Goal: Task Accomplishment & Management: Use online tool/utility

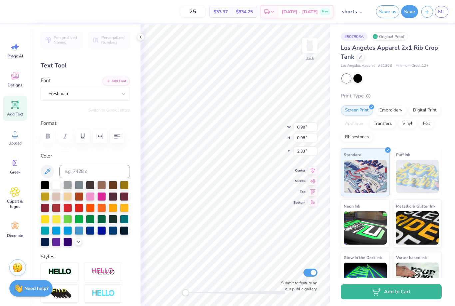
click at [67, 208] on div at bounding box center [67, 207] width 9 height 9
click at [80, 209] on div at bounding box center [79, 207] width 9 height 9
click at [68, 209] on div at bounding box center [67, 207] width 9 height 9
type input "0.74"
type input "0.99"
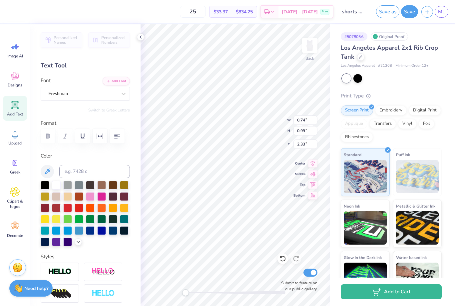
click at [69, 209] on div at bounding box center [67, 207] width 9 height 9
type input "0.77"
type input "0.98"
click at [67, 205] on div at bounding box center [67, 207] width 9 height 9
type input "0.85"
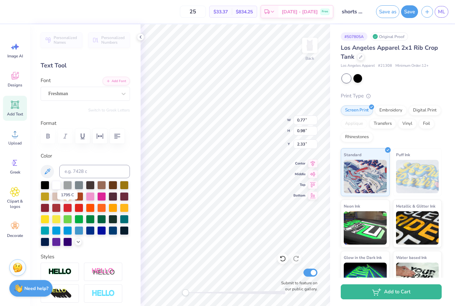
type input "0.99"
click at [68, 209] on div at bounding box center [67, 207] width 9 height 9
type input "0.79"
type input "1.04"
type input "3.57"
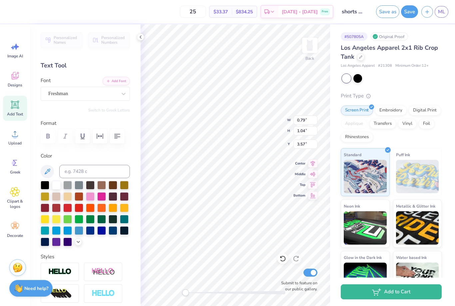
click at [65, 209] on div at bounding box center [67, 207] width 9 height 9
type input "0.98"
type input "3.59"
click at [68, 211] on div at bounding box center [67, 207] width 9 height 9
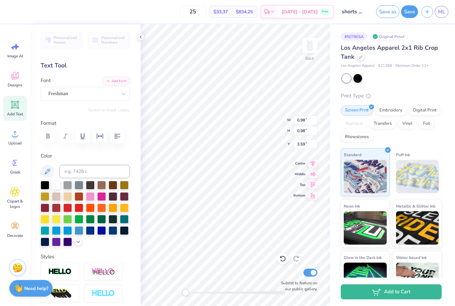
type input "1.10"
type input "0.99"
click at [69, 209] on div at bounding box center [67, 207] width 9 height 9
type input "1.12"
type input "1.01"
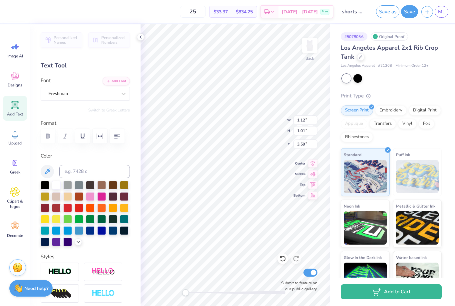
click at [68, 212] on div at bounding box center [67, 207] width 9 height 9
click at [66, 210] on div at bounding box center [67, 207] width 9 height 9
type input "0.86"
type input "1.10"
type input "4.74"
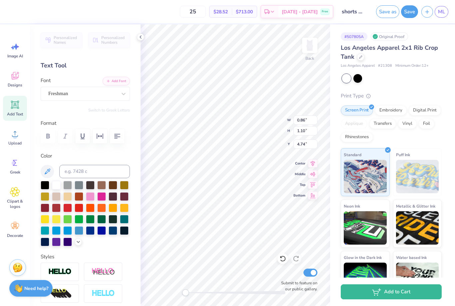
click at [64, 211] on div at bounding box center [67, 207] width 9 height 9
type input "0.82"
type input "1.11"
click at [66, 211] on div at bounding box center [67, 207] width 9 height 9
type input "0.95"
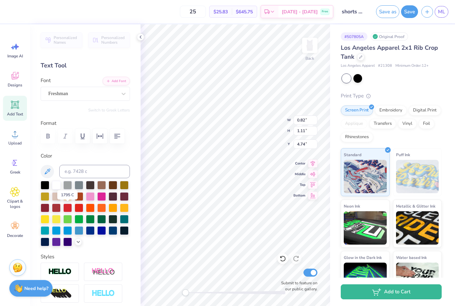
type input "1.12"
click at [65, 208] on div at bounding box center [67, 207] width 9 height 9
click at [68, 207] on div at bounding box center [67, 207] width 9 height 9
click at [67, 212] on div at bounding box center [67, 207] width 9 height 9
type input "1.12"
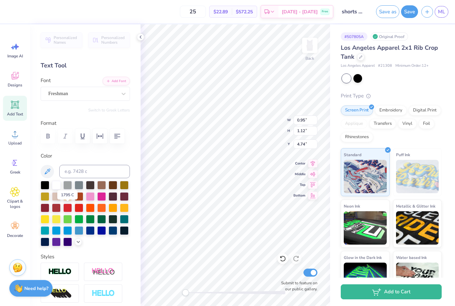
type input "1.13"
click at [65, 210] on div at bounding box center [67, 207] width 9 height 9
type input "0.79"
type input "1.04"
type input "3.57"
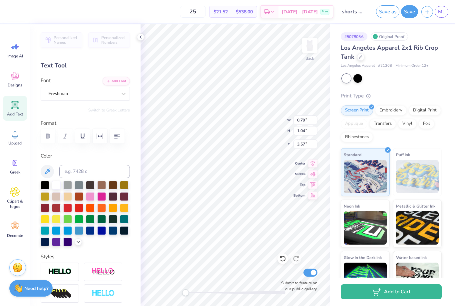
click at [100, 221] on div at bounding box center [101, 219] width 9 height 9
type input "0.98"
type input "3.59"
click at [103, 224] on div at bounding box center [85, 213] width 89 height 65
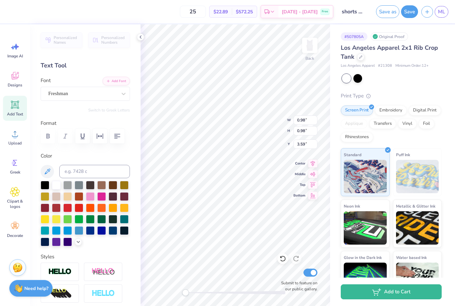
click at [105, 220] on div at bounding box center [101, 219] width 9 height 9
type input "1.10"
type input "0.99"
click at [105, 222] on div at bounding box center [101, 219] width 9 height 9
type input "1.12"
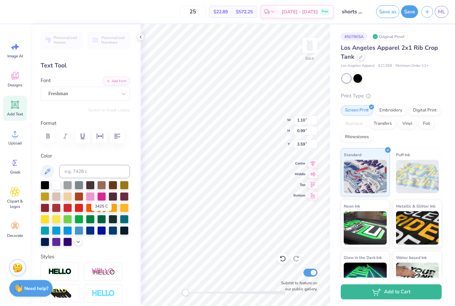
type input "1.01"
click at [105, 221] on div at bounding box center [101, 219] width 9 height 9
click at [103, 220] on div at bounding box center [101, 219] width 9 height 9
click at [72, 211] on div at bounding box center [67, 207] width 9 height 9
click at [68, 210] on div at bounding box center [67, 207] width 9 height 9
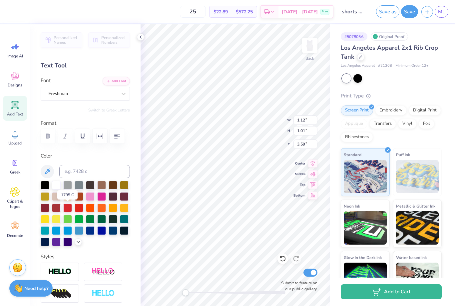
type input "1.10"
type input "0.99"
click at [69, 211] on div at bounding box center [67, 207] width 9 height 9
type input "0.98"
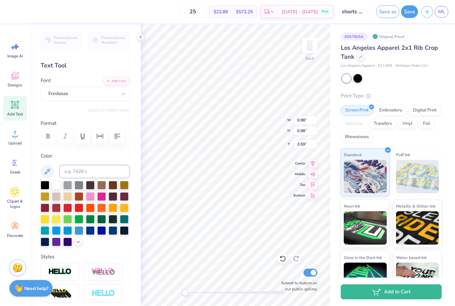
click at [66, 210] on div at bounding box center [67, 207] width 9 height 9
type input "0.79"
type input "1.04"
type input "3.57"
click at [68, 209] on div at bounding box center [67, 207] width 9 height 9
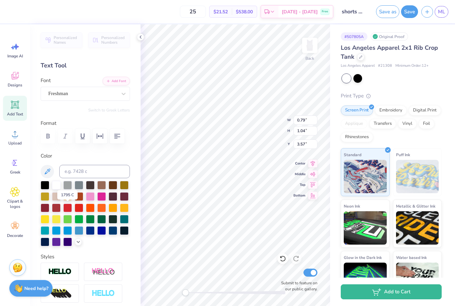
click at [408, 12] on button "Save" at bounding box center [409, 11] width 17 height 13
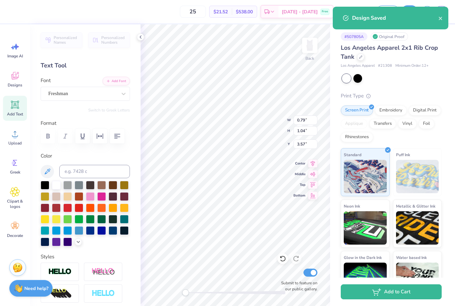
click at [441, 19] on icon "close" at bounding box center [440, 18] width 3 height 3
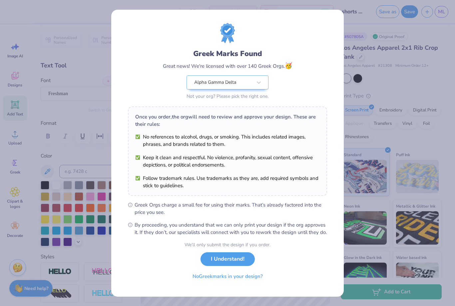
click at [238, 262] on button "I Understand!" at bounding box center [228, 259] width 54 height 14
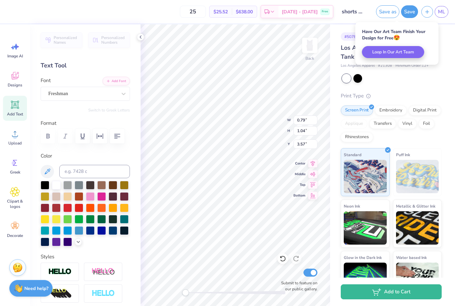
click at [437, 14] on link "ML" at bounding box center [442, 12] width 14 height 12
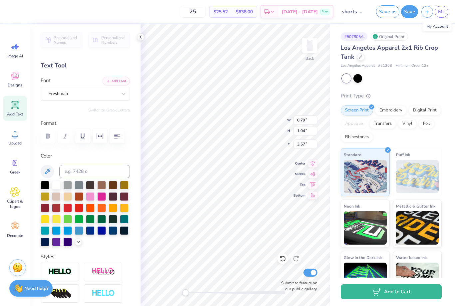
click at [386, 11] on button "Save as" at bounding box center [387, 11] width 23 height 13
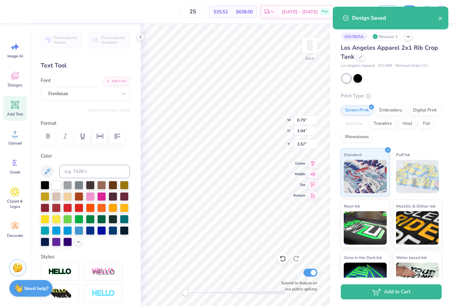
click at [443, 18] on icon "close" at bounding box center [441, 18] width 5 height 5
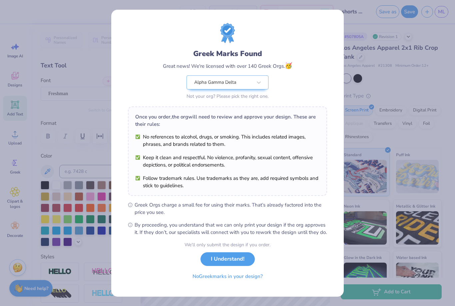
click at [237, 283] on button "No Greek marks in your design?" at bounding box center [228, 276] width 82 height 14
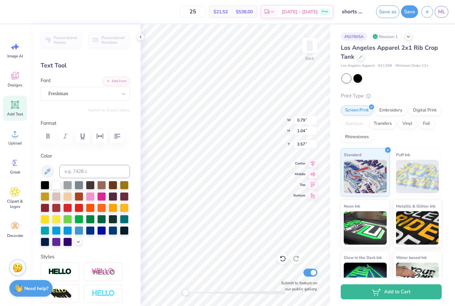
click at [442, 15] on span "ML" at bounding box center [441, 12] width 7 height 8
click at [444, 9] on span "ML" at bounding box center [441, 12] width 7 height 8
click at [439, 17] on link "ML" at bounding box center [442, 12] width 14 height 12
click at [443, 10] on span "ML" at bounding box center [441, 12] width 7 height 8
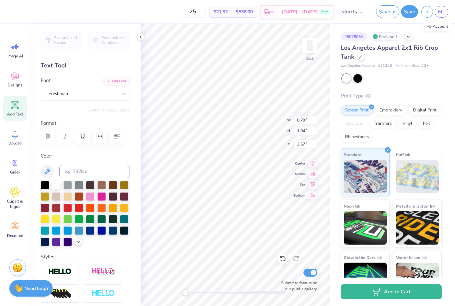
click at [442, 16] on link "ML" at bounding box center [442, 12] width 14 height 12
click at [443, 8] on span "ML" at bounding box center [441, 12] width 7 height 8
click at [442, 10] on span "ML" at bounding box center [441, 12] width 7 height 8
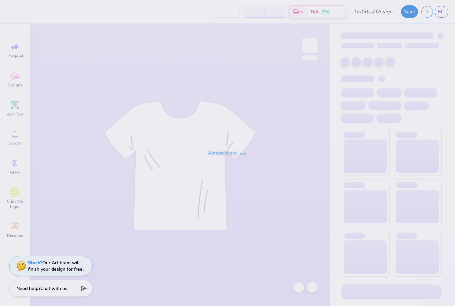
type input "shorts set"
type input "25"
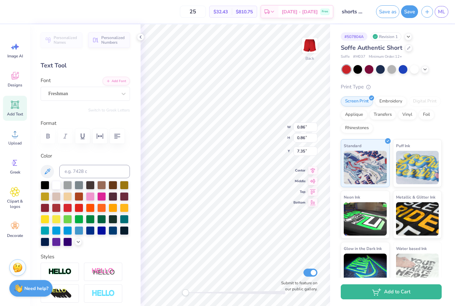
click at [54, 186] on div at bounding box center [56, 185] width 9 height 9
type input "0.63"
type input "0.85"
type input "7.36"
click at [57, 181] on div at bounding box center [56, 185] width 9 height 9
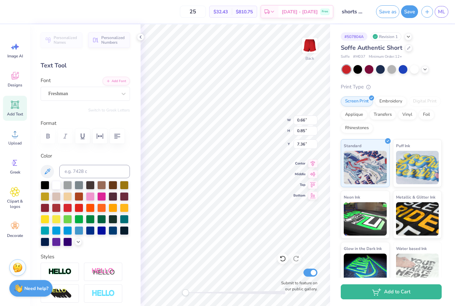
click at [60, 184] on div at bounding box center [56, 185] width 9 height 9
type input "0.75"
type input "0.86"
click at [57, 184] on div at bounding box center [56, 185] width 9 height 9
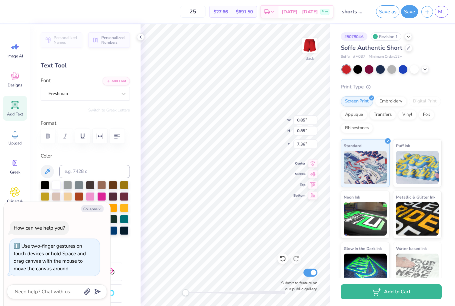
click at [55, 186] on div at bounding box center [56, 185] width 9 height 9
click at [60, 186] on div at bounding box center [56, 185] width 9 height 9
type textarea "x"
type input "0.65"
type input "0.85"
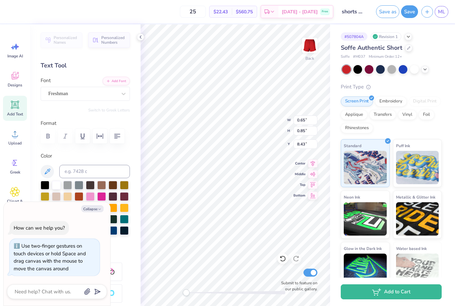
click at [61, 185] on div at bounding box center [56, 185] width 9 height 9
type textarea "x"
type input "0.93"
type input "0.84"
type input "8.42"
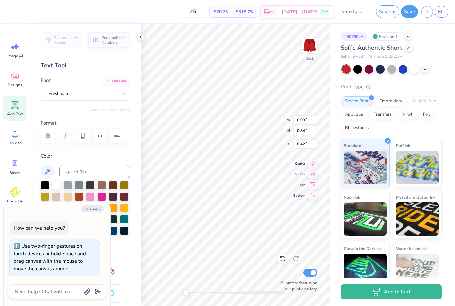
click at [59, 187] on div at bounding box center [56, 185] width 9 height 9
click at [408, 14] on button "Save" at bounding box center [409, 11] width 17 height 13
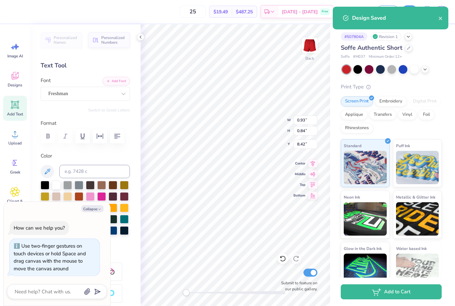
click at [441, 21] on button "close" at bounding box center [441, 18] width 5 height 8
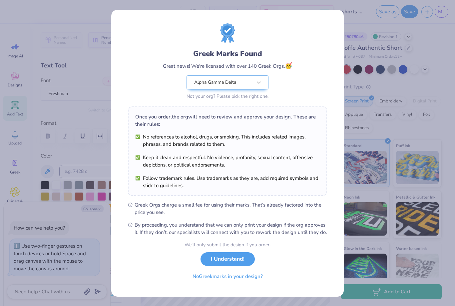
click at [242, 281] on button "No Greek marks in your design?" at bounding box center [228, 276] width 82 height 14
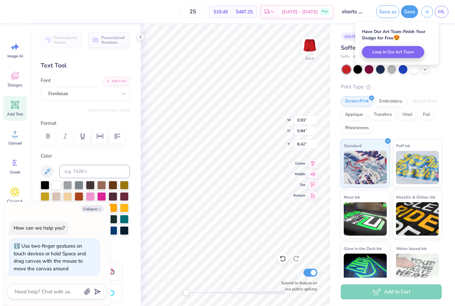
click at [441, 12] on span "ML" at bounding box center [441, 12] width 7 height 8
type textarea "x"
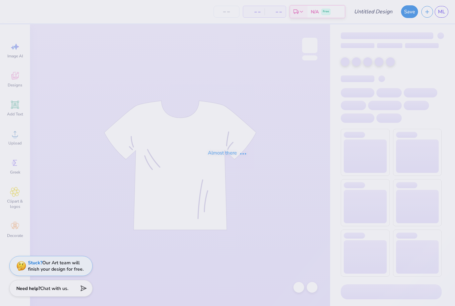
type input "shorts set"
type input "25"
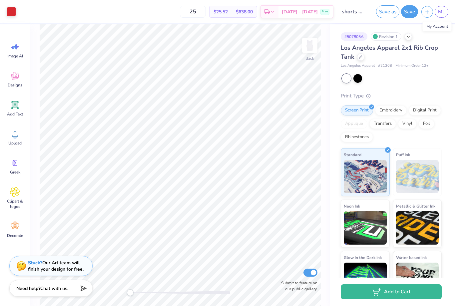
click at [442, 13] on span "ML" at bounding box center [441, 12] width 7 height 8
click at [444, 12] on span "ML" at bounding box center [441, 12] width 7 height 8
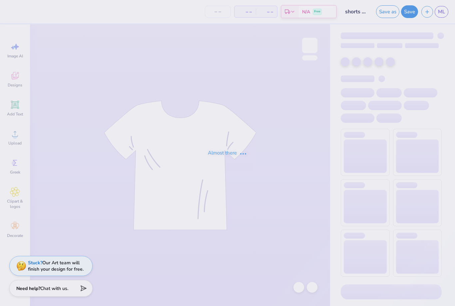
type input "25"
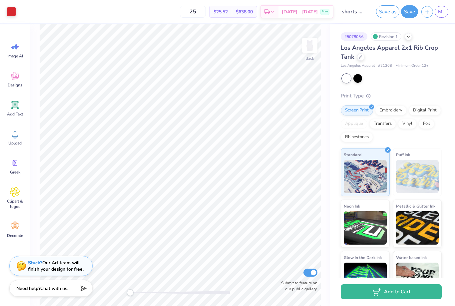
click at [441, 13] on span "ML" at bounding box center [441, 12] width 7 height 8
click at [438, 27] on div "My Account" at bounding box center [437, 26] width 29 height 9
click at [441, 13] on span "ML" at bounding box center [441, 12] width 7 height 8
click at [444, 10] on span "ML" at bounding box center [441, 12] width 7 height 8
click at [253, 1] on div "25 $25.52 Per Item $638.00 Total Est. Delivery Sep 21 - 24 Free" at bounding box center [176, 11] width 314 height 23
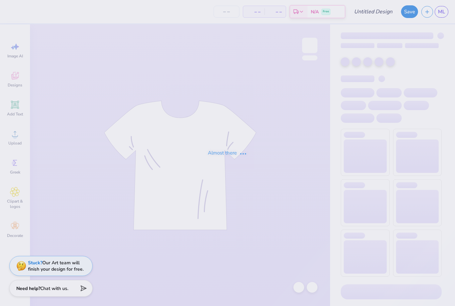
type input "shorts set"
type input "25"
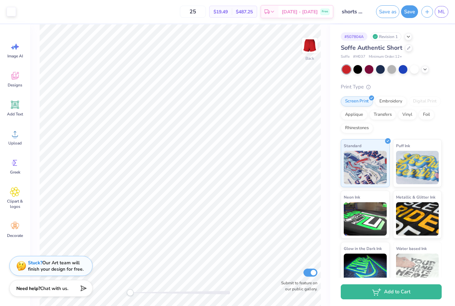
click at [389, 13] on button "Save as" at bounding box center [387, 11] width 23 height 13
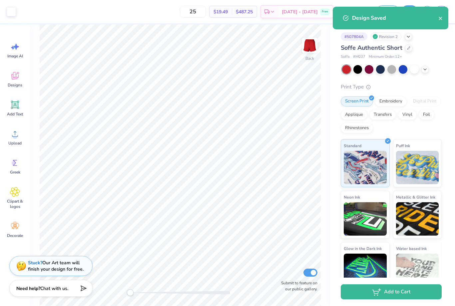
click at [441, 20] on icon "close" at bounding box center [441, 18] width 5 height 5
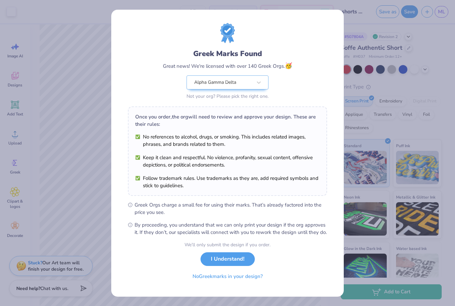
click at [227, 283] on button "No Greek marks in your design?" at bounding box center [228, 276] width 82 height 14
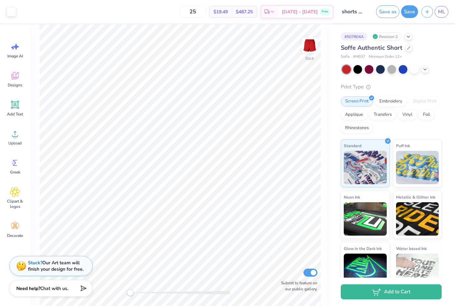
click at [390, 9] on button "Save as" at bounding box center [387, 11] width 23 height 13
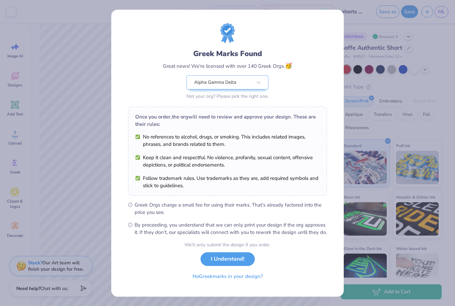
click at [225, 283] on button "No Greek marks in your design?" at bounding box center [228, 276] width 82 height 14
